Goal: Transaction & Acquisition: Purchase product/service

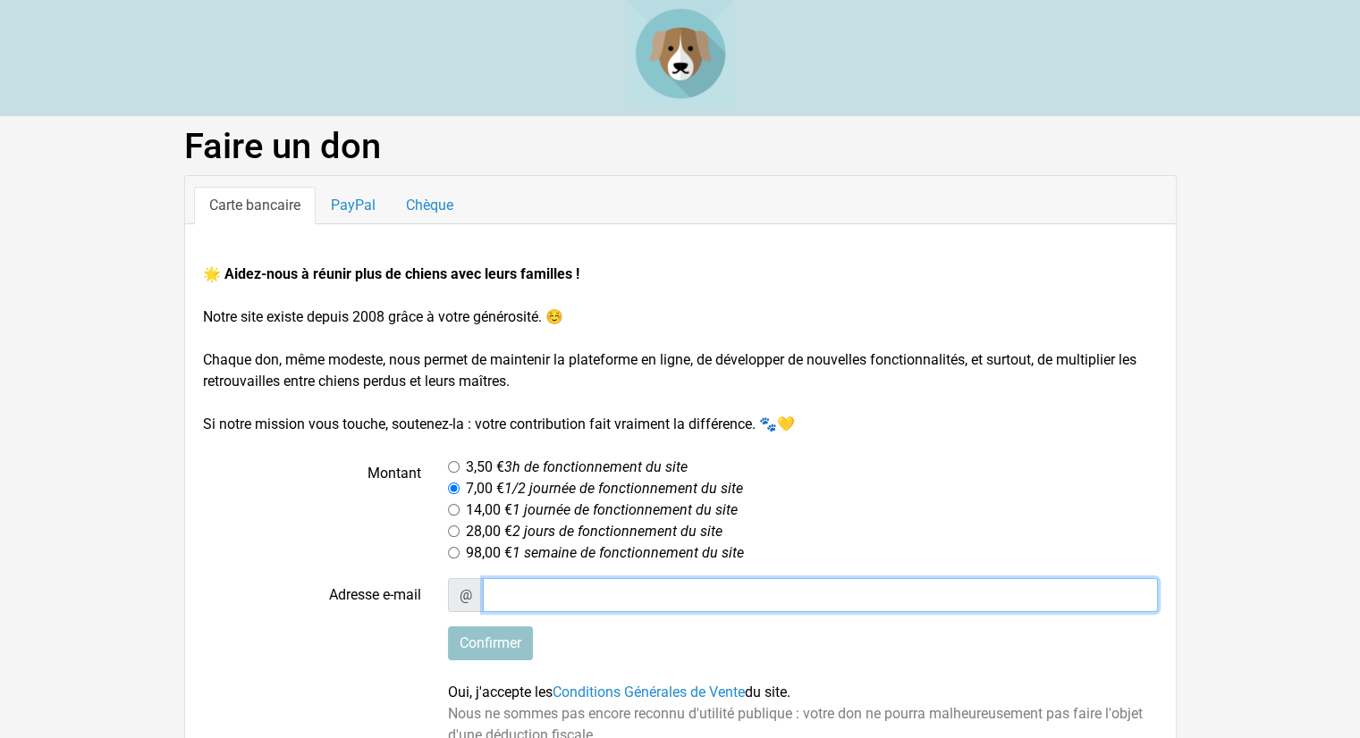
click at [528, 588] on input "Adresse e-mail" at bounding box center [820, 595] width 675 height 34
type input "[EMAIL_ADDRESS][DOMAIN_NAME]"
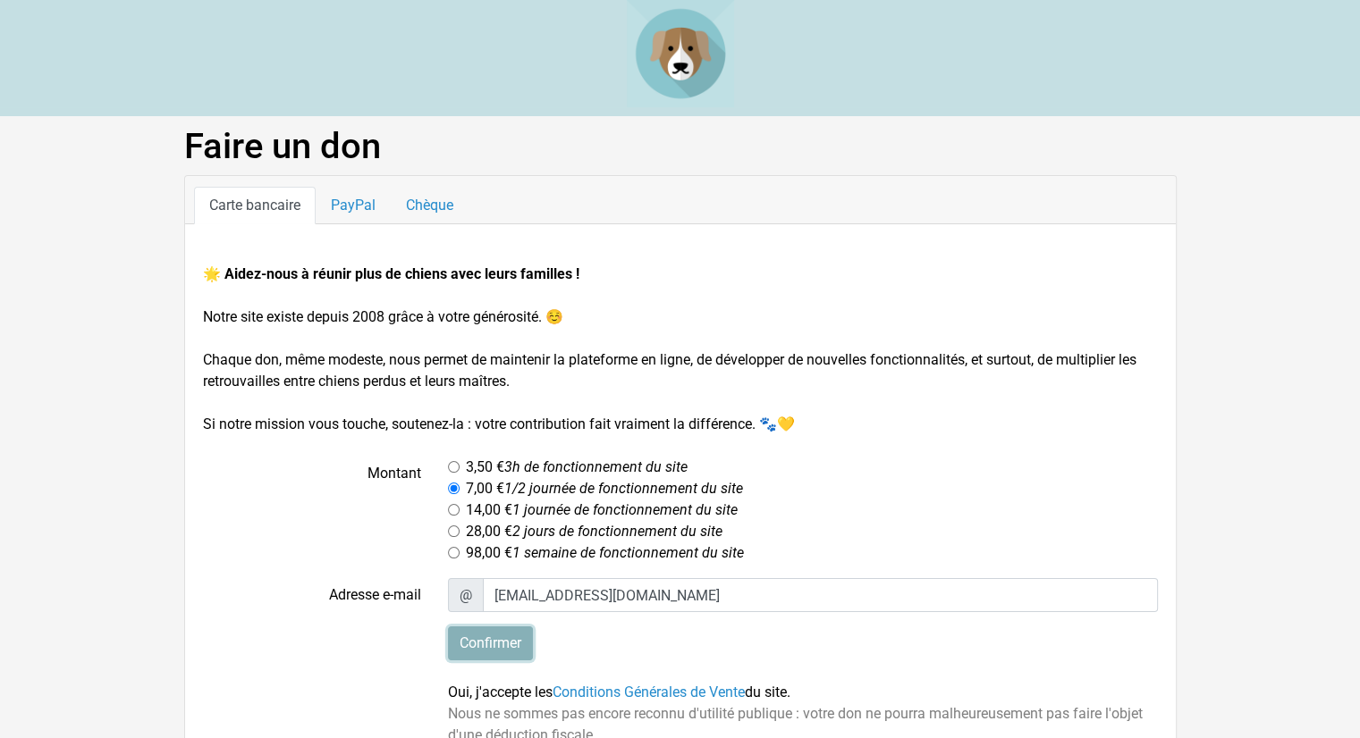
click at [473, 634] on input "Confirmer" at bounding box center [490, 644] width 85 height 34
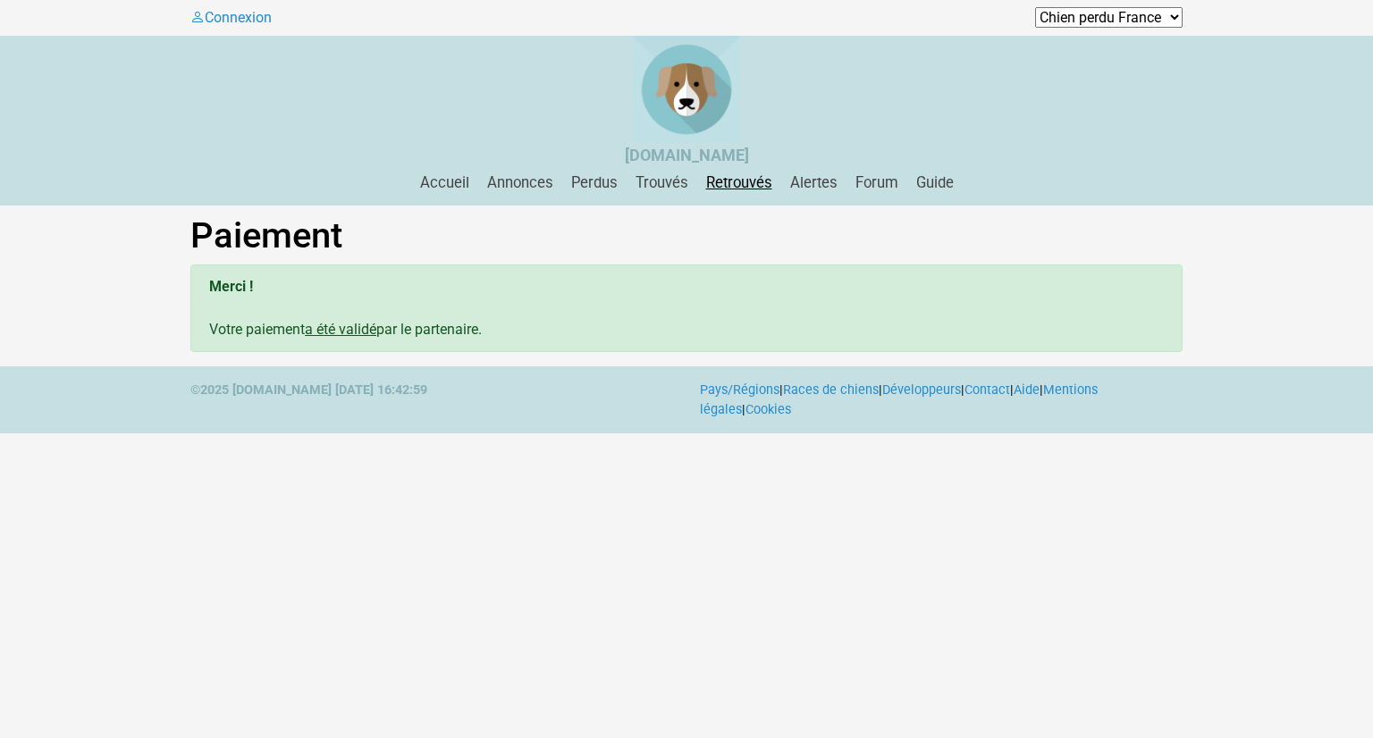
click at [734, 187] on link "Retrouvés" at bounding box center [739, 182] width 80 height 17
